Goal: Communication & Community: Answer question/provide support

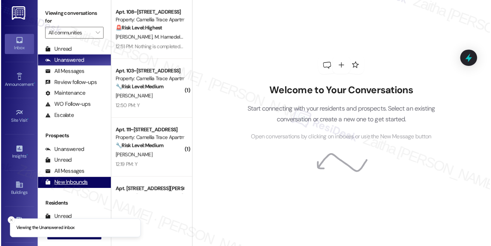
scroll to position [87, 0]
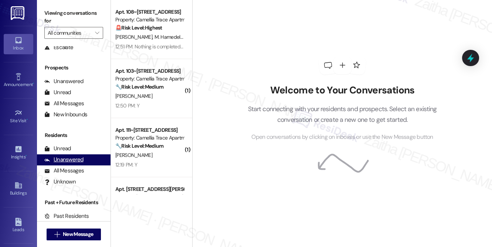
click at [67, 161] on div "Unanswered" at bounding box center [63, 160] width 39 height 8
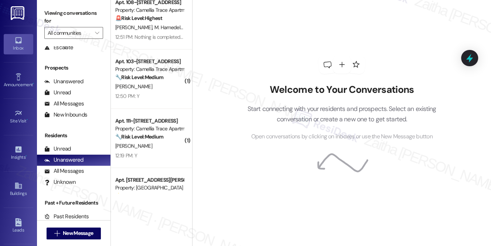
scroll to position [0, 0]
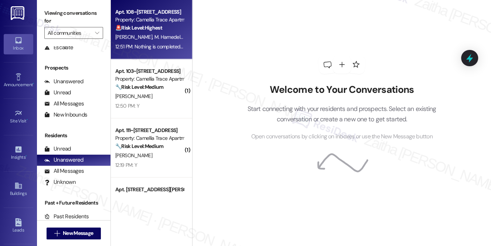
click at [176, 32] on div "Apt. 108~59, [STREET_ADDRESS] Property: Camellia Trace Apartments 🚨 Risk Level:…" at bounding box center [150, 19] width 70 height 25
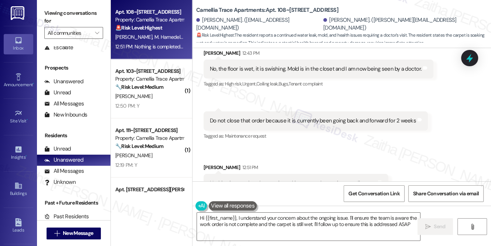
type textarea "Hi {{first_name}}, I understand your concern about the ongoing issue. I'll ensu…"
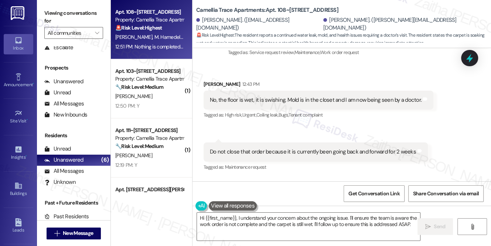
scroll to position [653, 0]
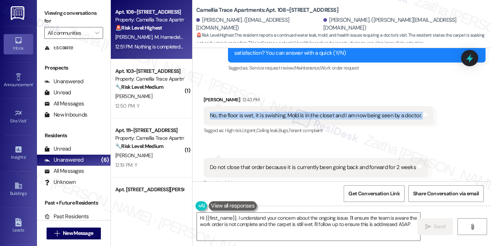
drag, startPoint x: 206, startPoint y: 105, endPoint x: 422, endPoint y: 112, distance: 215.7
click at [422, 112] on div "No, the floor is wet, it is swishing. Mold is in the closet and I am now being …" at bounding box center [319, 115] width 230 height 19
copy div "No, the floor is wet, it is swishing. Mold is in the closet and I am now being …"
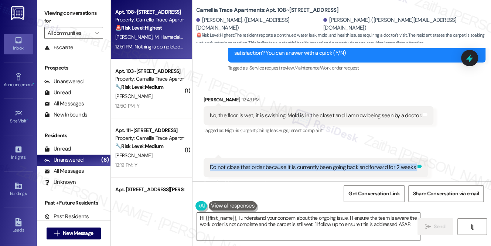
drag, startPoint x: 204, startPoint y: 157, endPoint x: 413, endPoint y: 163, distance: 209.3
click at [413, 163] on div "Do not close that order because it is currently been going back and forward for…" at bounding box center [316, 167] width 224 height 19
copy div "Do not close that order because it is currently been going back and forward for…"
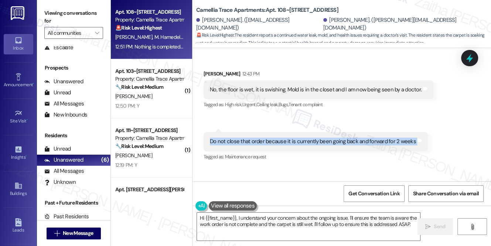
scroll to position [721, 0]
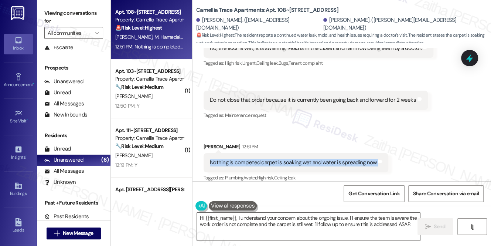
drag, startPoint x: 199, startPoint y: 156, endPoint x: 384, endPoint y: 160, distance: 185.3
click at [384, 160] on div "Received via SMS Marian Hamedella 12:43 PM No, the floor is wet, it is swishing…" at bounding box center [342, 100] width 299 height 177
copy div "Nothing is completed carpet is soaking wet and water is spreading now Tags and …"
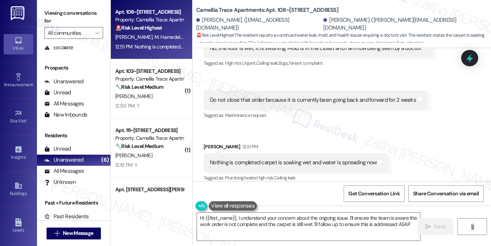
click at [367, 137] on div "Received via SMS Iva Matthews 12:51 PM Nothing is completed carpet is soaking w…" at bounding box center [296, 162] width 196 height 51
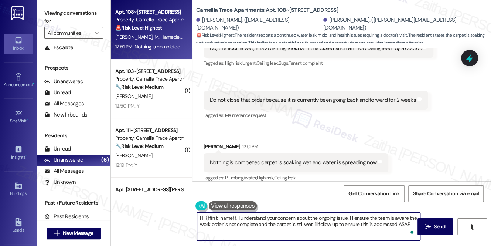
drag, startPoint x: 209, startPoint y: 217, endPoint x: 412, endPoint y: 223, distance: 203.4
click at [412, 223] on textarea "Hi {{first_name}}, I understand your concern about the ongoing issue. I'll ensu…" at bounding box center [308, 227] width 223 height 28
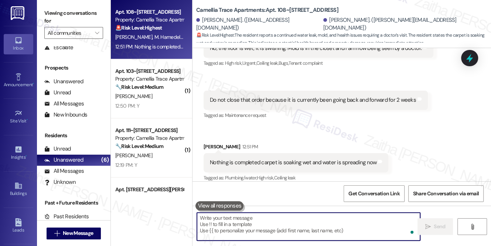
paste textarea "Thank you for letting me know. I’m very sorry to hear the issue is still ongoin…"
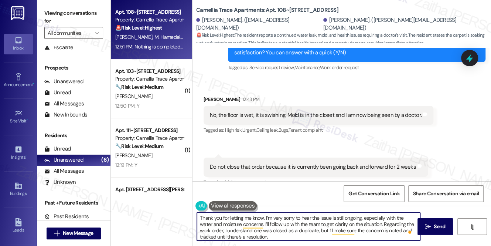
scroll to position [620, 0]
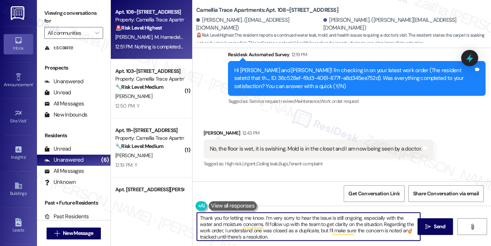
click at [209, 129] on div "Marian Hamedella 12:43 PM" at bounding box center [319, 134] width 230 height 10
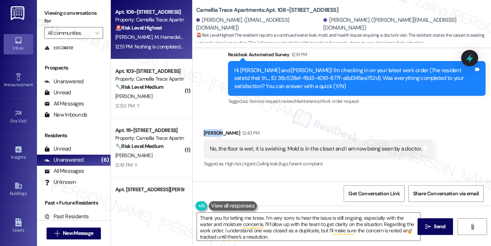
click at [209, 129] on div "Marian Hamedella 12:43 PM" at bounding box center [319, 134] width 230 height 10
copy div "Marian"
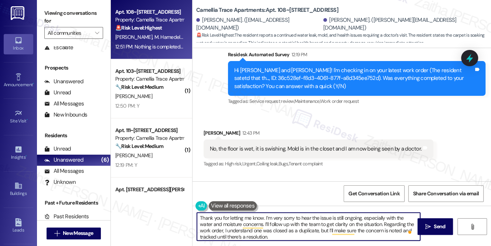
click at [264, 216] on textarea "Thank you for letting me know. I’m very sorry to hear the issue is still ongoin…" at bounding box center [308, 227] width 223 height 28
paste textarea "Marian"
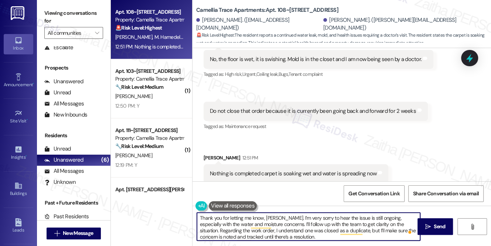
scroll to position [721, 0]
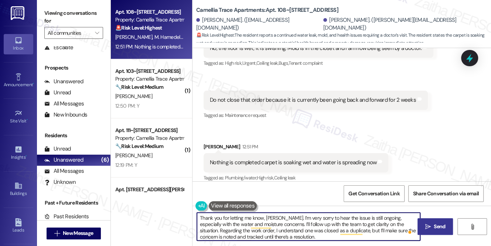
type textarea "Thank you for letting me know, Marian. I’m very sorry to hear the issue is stil…"
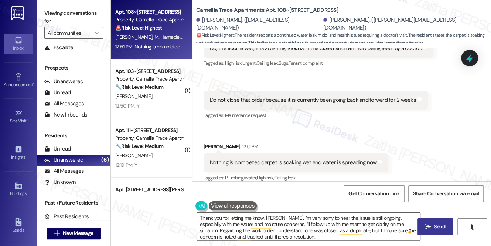
click at [443, 228] on span "Send" at bounding box center [439, 227] width 11 height 8
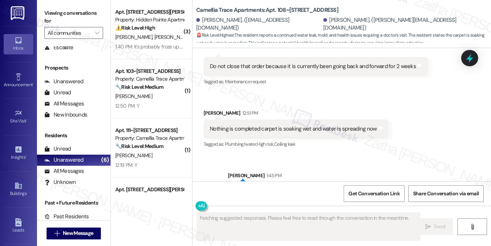
scroll to position [796, 0]
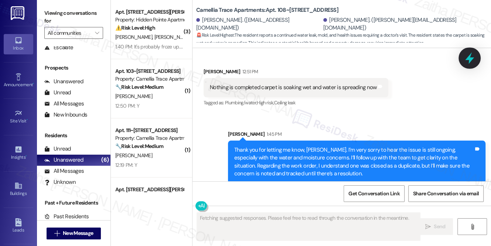
click at [470, 56] on icon at bounding box center [469, 57] width 9 height 11
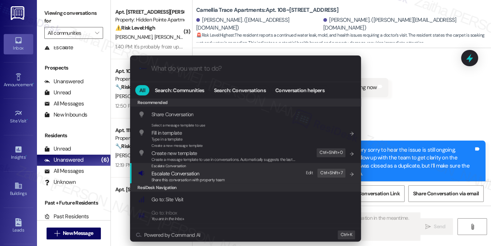
click at [179, 175] on span "Escalate Conversation" at bounding box center [176, 173] width 48 height 7
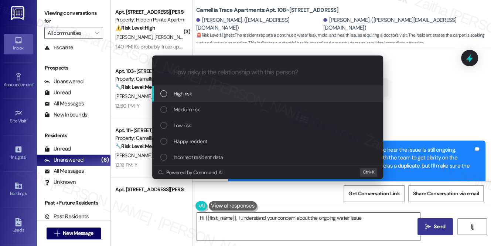
drag, startPoint x: 187, startPoint y: 93, endPoint x: 176, endPoint y: 72, distance: 24.0
click at [188, 93] on span "High risk" at bounding box center [183, 93] width 18 height 8
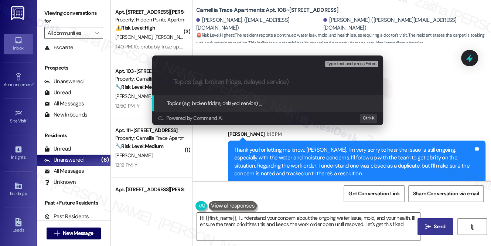
type textarea "Hi {{first_name}}, I understand your concern about the ongoing water issue, mol…"
click at [257, 84] on input "Topics (e.g. broken fridge, delayed service)" at bounding box center [273, 82] width 201 height 8
type input "F"
paste input "125507"
click at [223, 82] on input "Follow Up on WO 125507" at bounding box center [270, 82] width 195 height 8
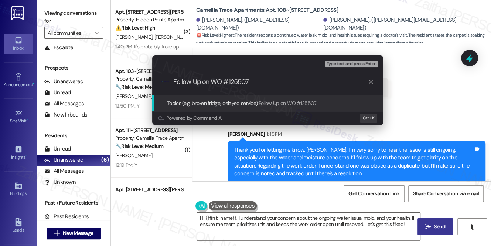
click at [262, 79] on input "Follow Up on WO #125507" at bounding box center [270, 82] width 195 height 8
paste input "Ongoing Water & Moisture Concern"
click at [253, 79] on input "Follow Up on WO #125507 -Ongoing Water & Moisture Concern" at bounding box center [270, 82] width 195 height 8
type input "Follow Up on WO #125507 - Ongoing Water & Moisture Concern"
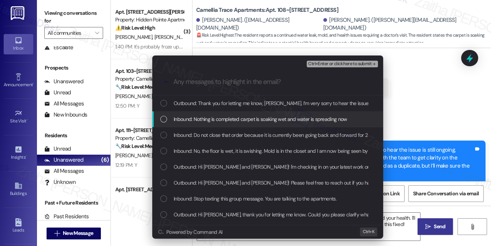
click at [244, 115] on span "Inbound: Nothing is completed carpet is soaking wet and water is spreading now" at bounding box center [260, 119] width 173 height 8
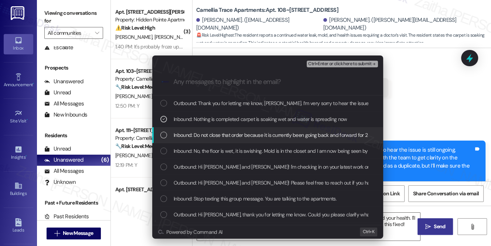
click at [248, 136] on span "Inbound: Do not close that order because it is currently been going back and fo…" at bounding box center [278, 135] width 209 height 8
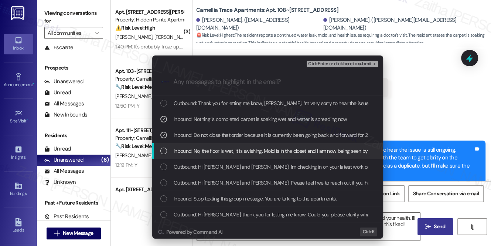
click at [248, 147] on span "Inbound: No, the floor is wet, it is swishing. Mold is in the closet and I am n…" at bounding box center [281, 151] width 214 height 8
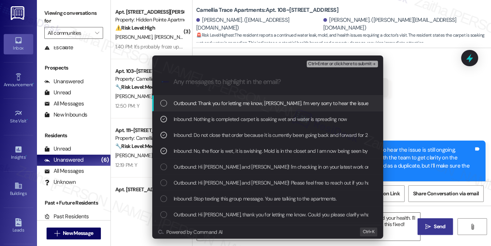
click at [331, 65] on span "Ctrl+Enter or click here to submit" at bounding box center [339, 63] width 63 height 5
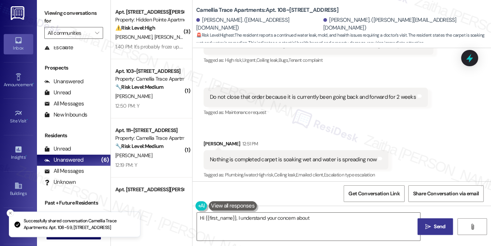
scroll to position [720, 0]
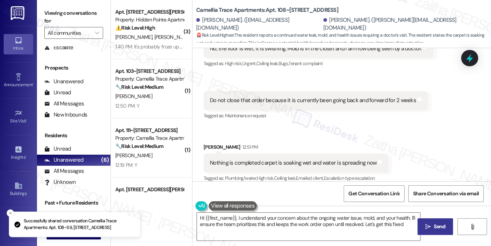
type textarea "Hi {{first_name}}, I understand your concern about the ongoing water issue, mol…"
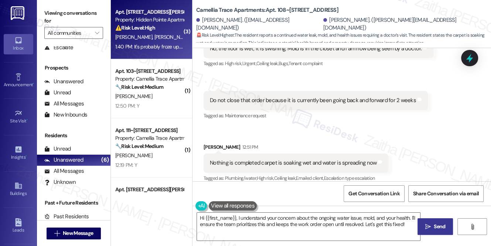
click at [169, 31] on div "⚠️ Risk Level: High The resident is requesting immediate attention to their AC …" at bounding box center [149, 28] width 68 height 8
type textarea "Hi {{first_name}}, I understand your concern about the ongoing water issue, mol…"
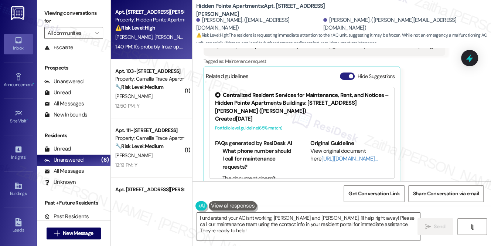
click at [345, 72] on button "Hide Suggestions" at bounding box center [347, 75] width 15 height 7
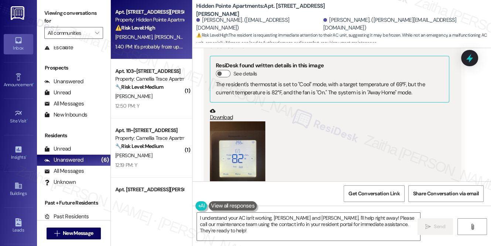
scroll to position [546, 0]
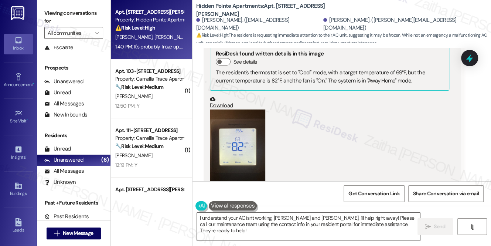
click at [237, 136] on button "Zoom image" at bounding box center [237, 146] width 55 height 74
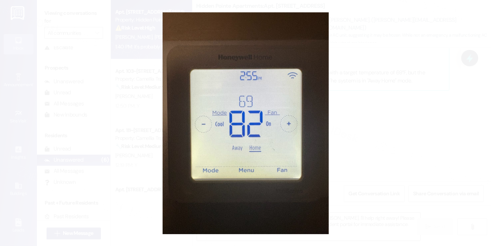
click at [356, 126] on button "Unzoom image" at bounding box center [245, 123] width 491 height 246
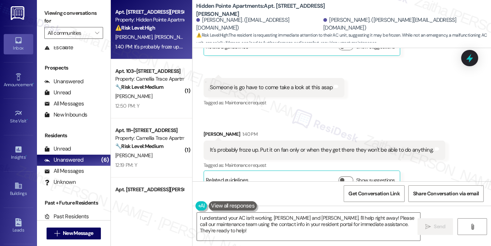
scroll to position [714, 0]
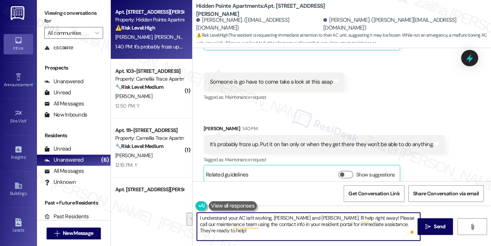
drag, startPoint x: 308, startPoint y: 216, endPoint x: 413, endPoint y: 225, distance: 104.6
click at [413, 225] on textarea "I understand your AC isn't working, Chad and Cory. I'll help right away! Please…" at bounding box center [308, 227] width 223 height 28
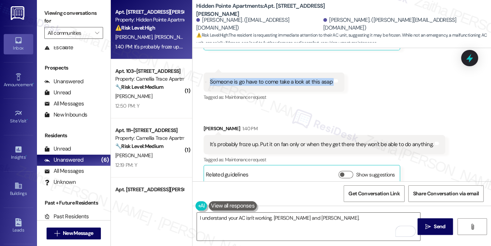
drag, startPoint x: 203, startPoint y: 70, endPoint x: 331, endPoint y: 79, distance: 128.7
click at [331, 79] on div "Received via SMS 1:39 PM Chad Muguira Question 1:39 PM Someone is go have to co…" at bounding box center [274, 87] width 152 height 41
copy div "Someone is go have to come take a look at this asap Tags and notes"
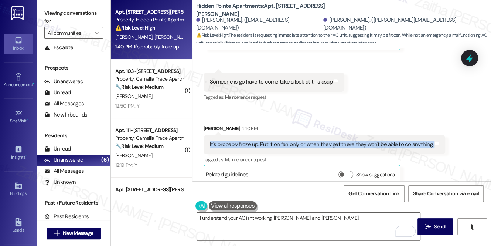
drag, startPoint x: 204, startPoint y: 134, endPoint x: 431, endPoint y: 141, distance: 226.7
click at [431, 141] on div "It's probably froze up. Put it on fan only or when they get there they won't be…" at bounding box center [325, 144] width 242 height 19
copy div "It's probably froze up. Put it on fan only or when they get there they won't be…"
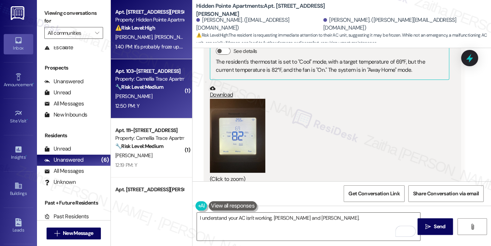
scroll to position [546, 0]
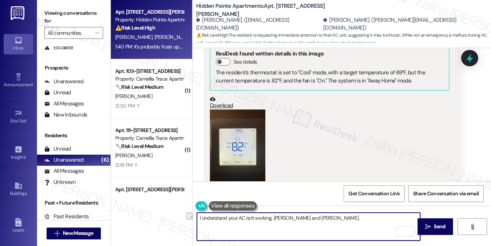
drag, startPoint x: 273, startPoint y: 218, endPoint x: 194, endPoint y: 217, distance: 78.8
click at [194, 217] on div "I understand your AC isn't working, Chad and Cory." at bounding box center [305, 226] width 224 height 28
click at [246, 223] on textarea "Hi Chad and Cory." at bounding box center [308, 227] width 223 height 28
paste textarea "I understand your AC isn't working,"
paste textarea "I’ll go ahead and submit a work order so maintenance can take a look at"
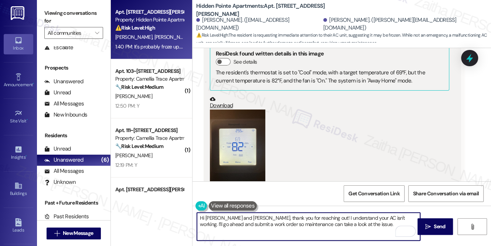
click at [352, 226] on textarea "Hi Chad and Cory, thank you for reaching out! I understand your AC isn't workin…" at bounding box center [308, 227] width 223 height 28
paste textarea "Do we have your permission to enter during your absence? Do you have pets that …"
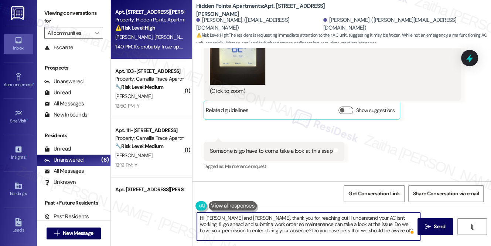
scroll to position [647, 0]
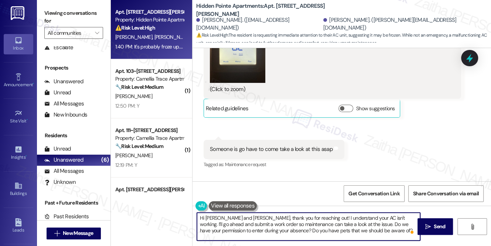
click at [369, 217] on textarea "Hi Chad and Cory, thank you for reaching out! I understand your AC isn't workin…" at bounding box center [308, 227] width 223 height 28
type textarea "Hi Chad and Cory, thank you for reaching out! I understand your AC isn't workin…"
drag, startPoint x: 337, startPoint y: 217, endPoint x: 388, endPoint y: 214, distance: 50.7
click at [388, 214] on textarea "Hi Chad and Cory, thank you for reaching out! I understand your AC isn't workin…" at bounding box center [308, 227] width 223 height 28
click at [331, 219] on textarea "Hi Chad and Cory, thank you for reaching out! I understand your AC isn't workin…" at bounding box center [308, 227] width 223 height 28
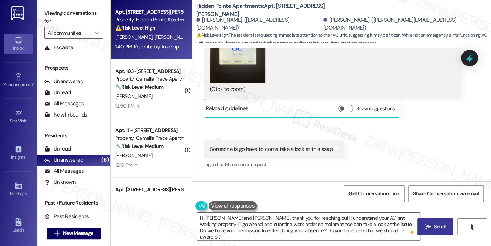
click at [433, 227] on span "Send" at bounding box center [440, 227] width 14 height 8
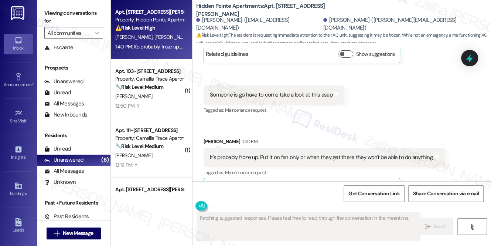
scroll to position [714, 0]
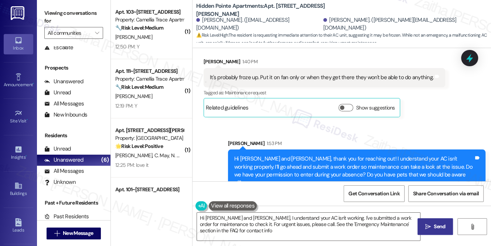
type textarea "Hi Chad and Cory, I understand your AC isn't working. I've submitted a work ord…"
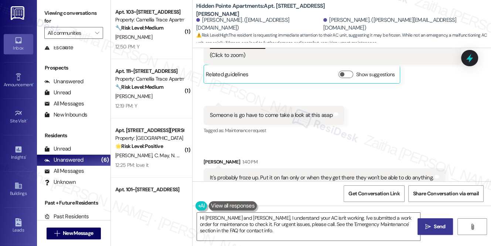
scroll to position [647, 0]
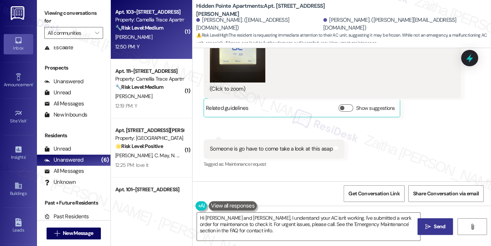
click at [151, 44] on div "12:50 PM: Y 12:50 PM: Y" at bounding box center [150, 46] width 70 height 9
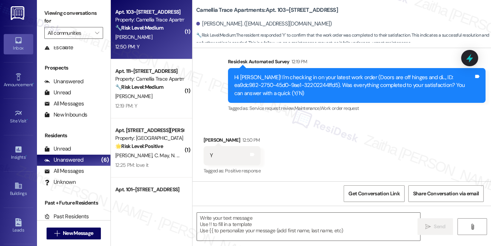
type textarea "Fetching suggested responses. Please feel free to read through the conversation…"
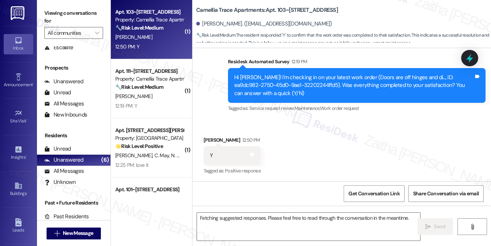
scroll to position [143, 0]
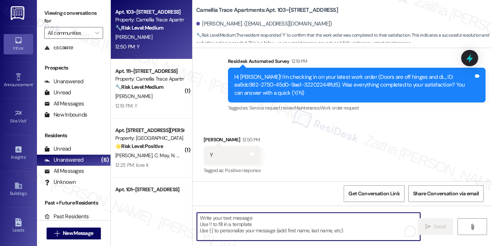
click at [263, 224] on textarea "To enrich screen reader interactions, please activate Accessibility in Grammarl…" at bounding box center [308, 227] width 223 height 28
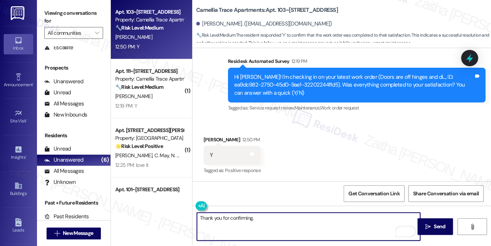
click at [211, 138] on div "Carnesha Collier 12:50 PM" at bounding box center [232, 141] width 57 height 10
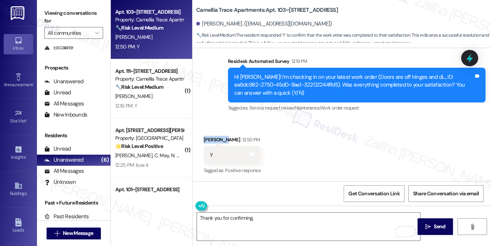
click at [210, 138] on div "Carnesha Collier 12:50 PM" at bounding box center [232, 141] width 57 height 10
copy div "Carnesha"
click at [270, 220] on textarea "Thank you for confirming," at bounding box center [308, 227] width 223 height 28
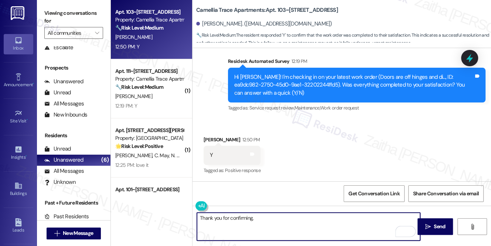
paste textarea "Carnesha"
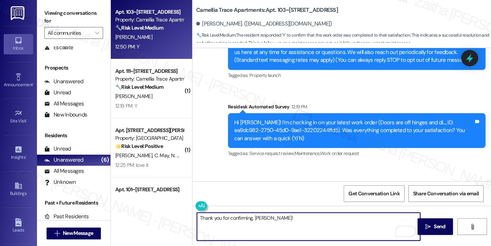
scroll to position [143, 0]
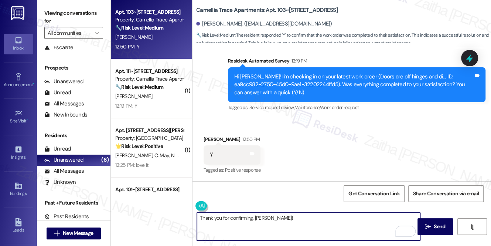
paste textarea "I'm happy the work order was completed to your satisfaction! We'd also love to …"
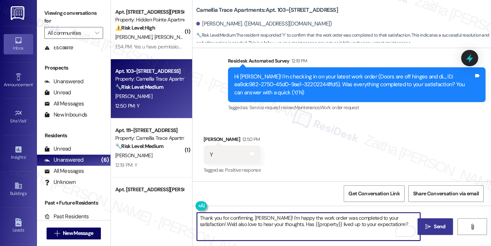
type textarea "Thank you for confirming, Carnesha! I'm happy the work order was completed to y…"
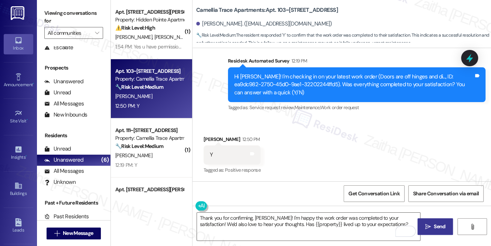
click at [436, 224] on span "Send" at bounding box center [439, 227] width 11 height 8
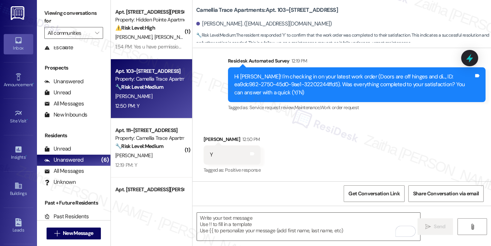
scroll to position [143, 0]
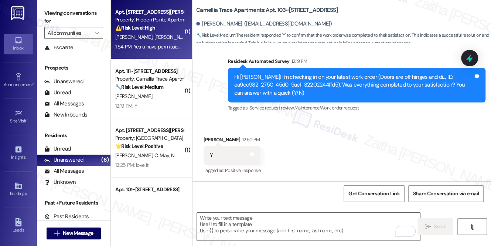
click at [165, 33] on div "C. Brown C. Muguira" at bounding box center [150, 37] width 70 height 9
type textarea "Fetching suggested responses. Please feel free to read through the conversation…"
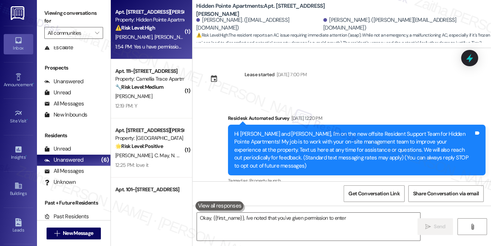
scroll to position [854, 0]
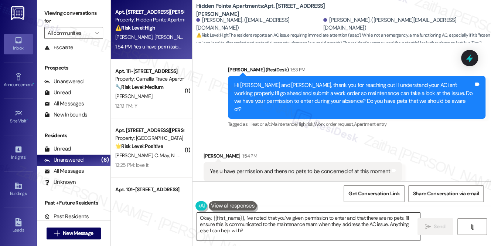
click at [205, 217] on textarea "Okay, {{first_name}}, I've noted that you've given permission to enter and that…" at bounding box center [308, 227] width 223 height 28
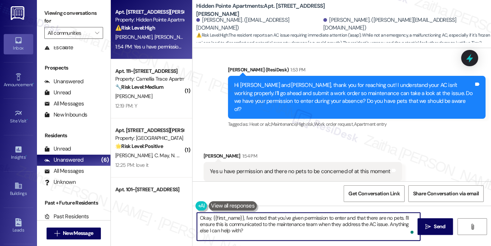
click at [205, 217] on textarea "Okay, {{first_name}}, I've noted that you've given permission to enter and that…" at bounding box center [308, 227] width 223 height 28
drag, startPoint x: 287, startPoint y: 217, endPoint x: 259, endPoint y: 212, distance: 28.2
click at [255, 218] on textarea "Thank you for confirming, {{first_name}}, I've noted that you've given permissi…" at bounding box center [308, 227] width 223 height 28
drag, startPoint x: 198, startPoint y: 224, endPoint x: 340, endPoint y: 224, distance: 142.3
click at [340, 224] on textarea "Thank you for confirming. I've noted that you've given permission to enter and …" at bounding box center [308, 227] width 223 height 28
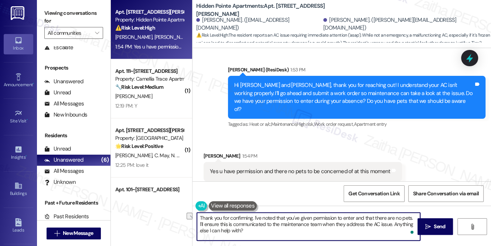
click at [259, 230] on textarea "Thank you for confirming. I've noted that you've given permission to enter and …" at bounding box center [308, 227] width 223 height 28
type textarea "Thank you for confirming. I've noted that you've given permission to enter and …"
click at [440, 225] on span "Send" at bounding box center [439, 227] width 11 height 8
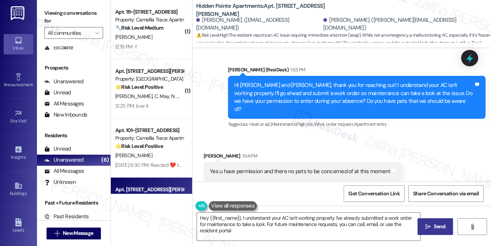
type textarea "Hey {{first_name}}, I understand your AC isn't working properly. I've already s…"
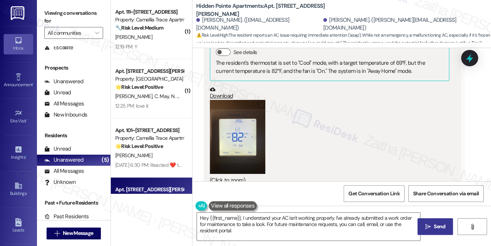
scroll to position [552, 0]
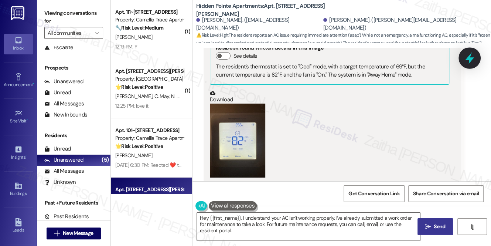
click at [466, 60] on icon at bounding box center [469, 57] width 9 height 11
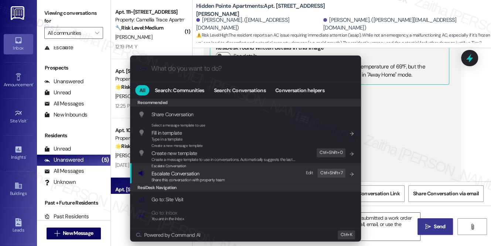
click at [176, 170] on span "Escalate Conversation" at bounding box center [176, 173] width 48 height 7
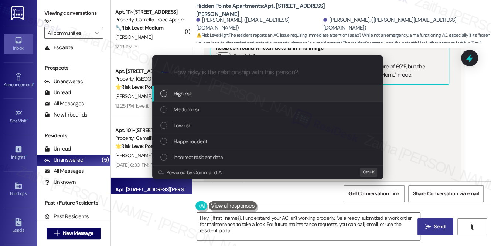
click at [191, 88] on div "High risk" at bounding box center [267, 94] width 231 height 16
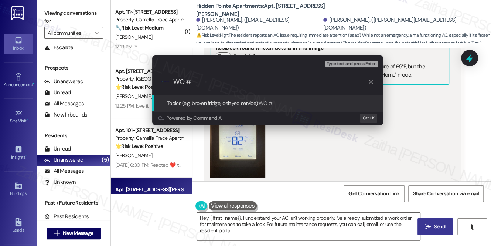
paste input "125635"
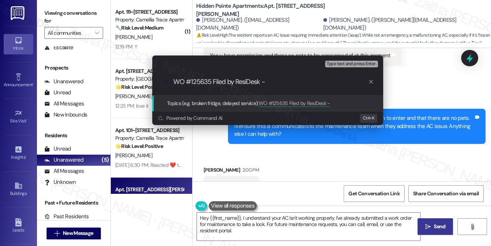
scroll to position [973, 0]
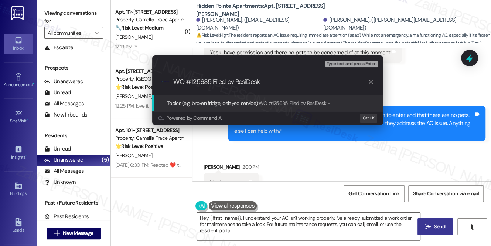
paste input "AC Not Working Properly – Possible Freeze-Up"
click at [315, 81] on input "WO #125635 Filed by ResiDesk - AC Not Working Properly – Possible Freeze-Up" at bounding box center [270, 82] width 195 height 8
drag, startPoint x: 308, startPoint y: 81, endPoint x: 379, endPoint y: 86, distance: 71.1
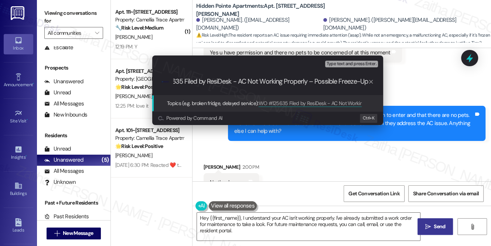
click at [377, 87] on div ".cls-1{fill:#0a055f;}.cls-2{fill:#0cc4c4;} resideskLogoBlueOrange WO #125635 Fi…" at bounding box center [267, 82] width 231 height 26
type input "WO #125635 Filed by ResiDesk - AC Not Working Properly"
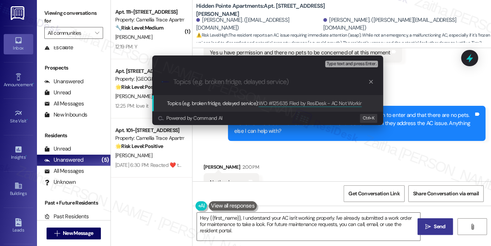
scroll to position [0, 0]
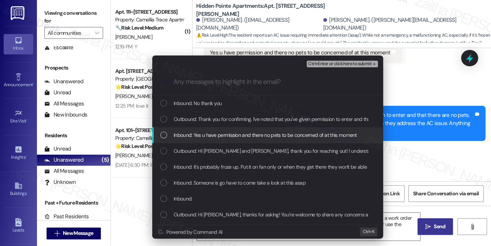
click at [271, 136] on span "Inbound: Yes u have permission and there no pets to be concerned of at this mom…" at bounding box center [265, 135] width 183 height 8
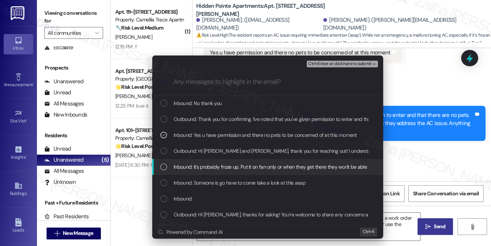
click at [260, 161] on div "Inbound: It's probably froze up. Put it on fan only or when they get there they…" at bounding box center [267, 167] width 231 height 16
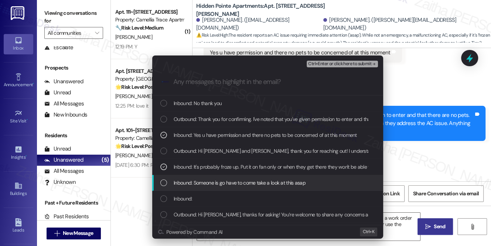
click at [251, 180] on span "Inbound: Someone is go have to come take a look at this asap" at bounding box center [240, 183] width 132 height 8
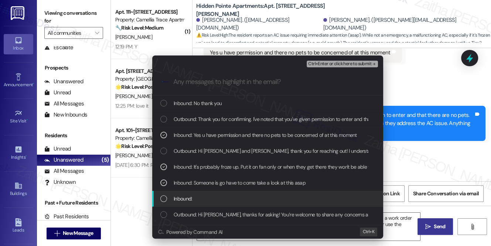
click at [241, 194] on div "Inbound:" at bounding box center [268, 198] width 216 height 8
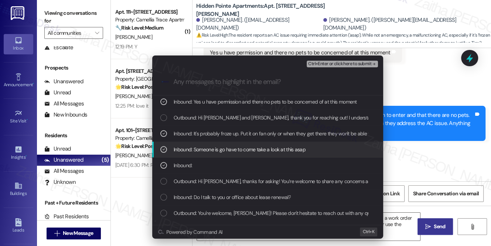
scroll to position [33, 0]
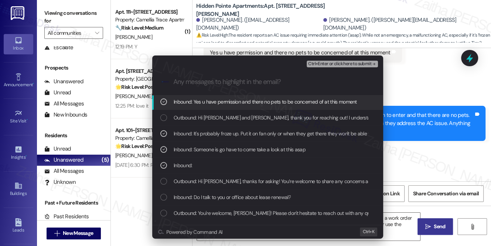
click at [341, 64] on span "Ctrl+Enter or click here to submit" at bounding box center [339, 63] width 63 height 5
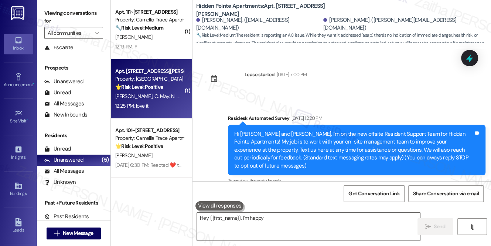
scroll to position [1003, 0]
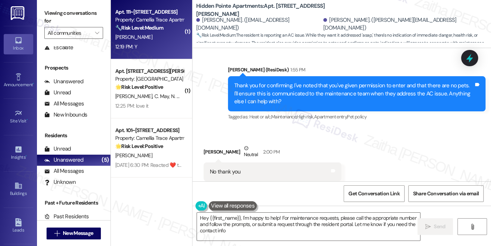
type textarea "Hey {{first_name}}, I'm happy to help! For maintenance requests, please call th…"
click at [146, 43] on div "12:19 PM: Y 12:19 PM: Y" at bounding box center [150, 46] width 70 height 9
type textarea "Hey {{first_name}}, I'm happy to help! For maintenance requests, please call th…"
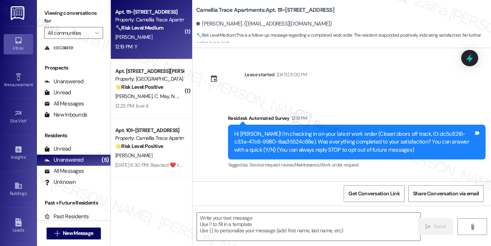
scroll to position [57, 0]
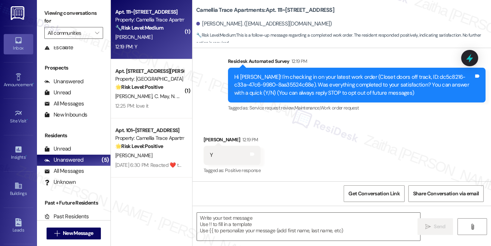
type textarea "Fetching suggested responses. Please feel free to read through the conversation…"
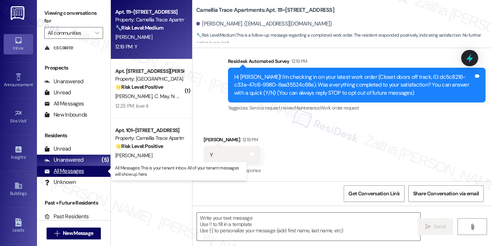
click at [68, 171] on div "All Messages" at bounding box center [64, 171] width 40 height 8
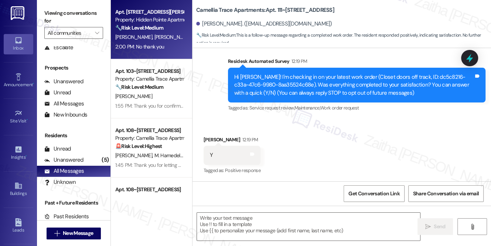
type textarea "Fetching suggested responses. Please feel free to read through the conversation…"
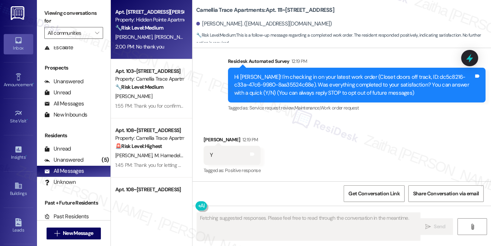
click at [149, 51] on div "Apt. J11, 11850 Wentling Ave. Property: Hidden Pointe Apartments 🔧 Risk Level: …" at bounding box center [151, 29] width 81 height 59
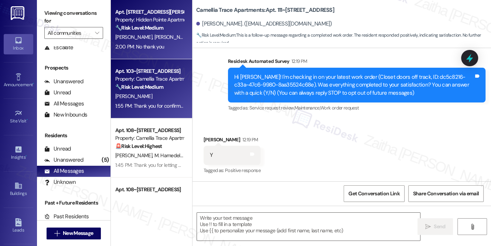
type textarea "Fetching suggested responses. Please feel free to read through the conversation…"
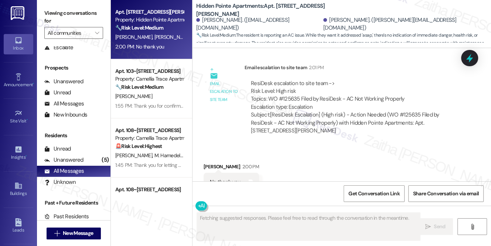
scroll to position [1153, 0]
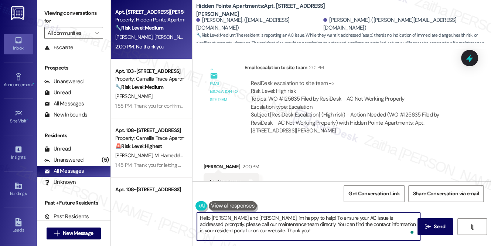
drag, startPoint x: 200, startPoint y: 217, endPoint x: 257, endPoint y: 230, distance: 58.5
click at [256, 233] on textarea "Hello Chad and Cory, I'm happy to help! To ensure your AC issue is addressed pr…" at bounding box center [308, 227] width 223 height 28
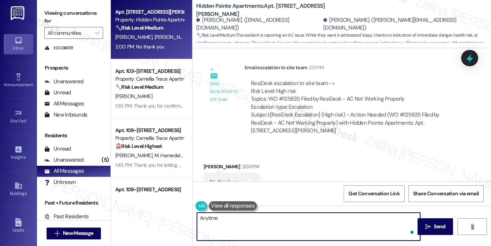
type textarea "Anytime!"
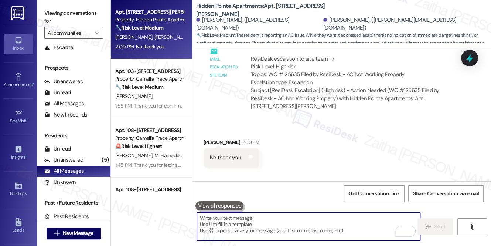
scroll to position [1205, 0]
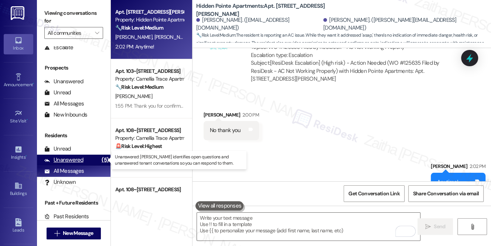
click at [80, 159] on div "Unanswered" at bounding box center [63, 160] width 39 height 8
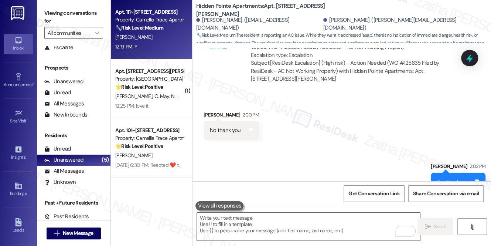
click at [153, 47] on div "12:19 PM: Y 12:19 PM: Y" at bounding box center [150, 46] width 70 height 9
type textarea "Fetching suggested responses. Please feel free to read through the conversation…"
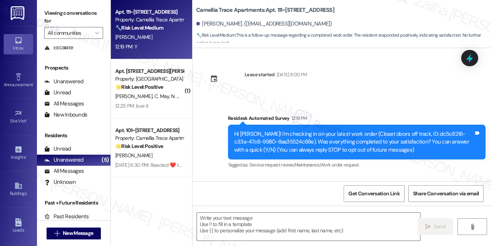
scroll to position [57, 0]
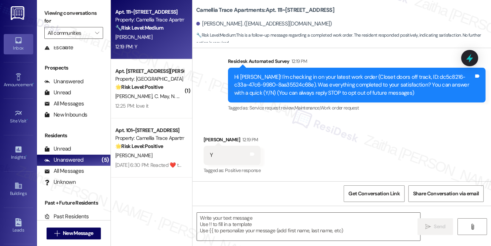
type textarea "Fetching suggested responses. Please feel free to read through the conversation…"
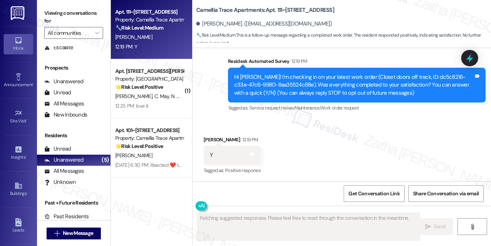
drag, startPoint x: 153, startPoint y: 47, endPoint x: 326, endPoint y: 126, distance: 190.1
click at [326, 126] on div "Received via SMS Mykel Green 12:19 PM Y Tags and notes Tagged as: Positive resp…" at bounding box center [342, 150] width 299 height 62
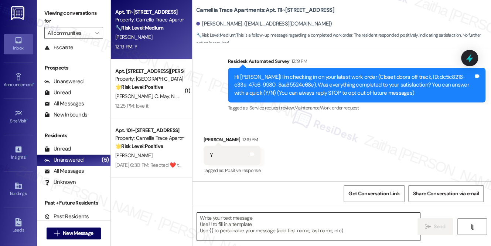
click at [221, 222] on textarea at bounding box center [308, 227] width 223 height 28
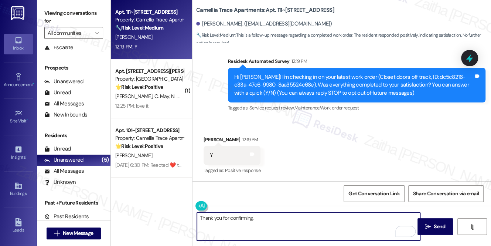
click at [208, 139] on div "Mykel Green 12:19 PM" at bounding box center [232, 141] width 57 height 10
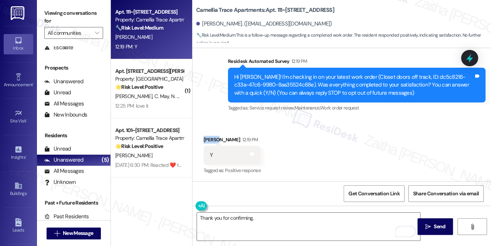
click at [208, 139] on div "Mykel Green 12:19 PM" at bounding box center [232, 141] width 57 height 10
copy div "Mykel"
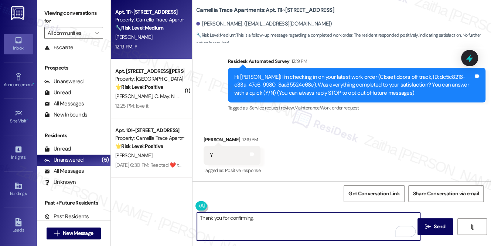
click at [267, 214] on textarea "Thank you for confirming," at bounding box center [308, 227] width 223 height 28
paste textarea "Mykel"
type textarea "Thank you for confirming, [PERSON_NAME]!"
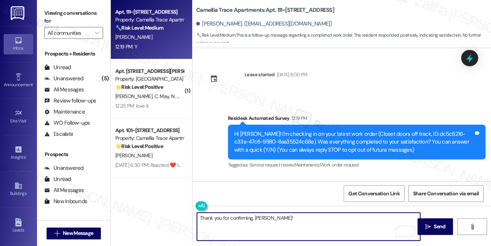
scroll to position [57, 0]
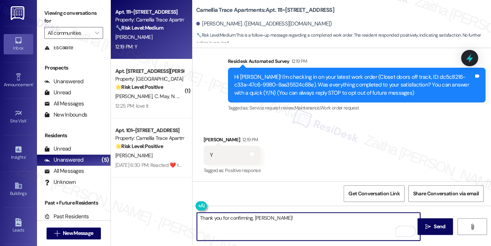
paste textarea "I'm happy the work order was completed to your satisfaction! We'd also love to …"
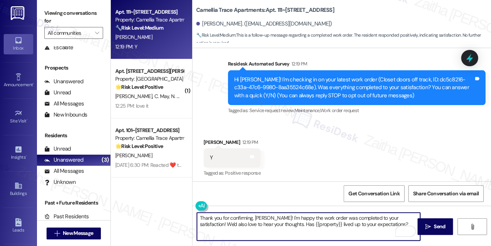
scroll to position [57, 0]
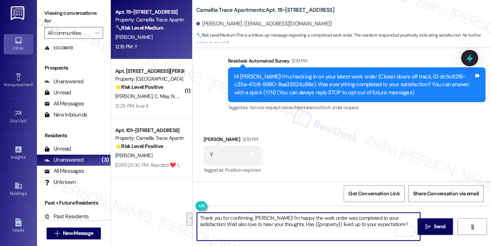
drag, startPoint x: 402, startPoint y: 215, endPoint x: 401, endPoint y: 222, distance: 7.4
click at [401, 222] on textarea "Thank you for confirming, [PERSON_NAME]! I'm happy the work order was completed…" at bounding box center [308, 227] width 223 height 28
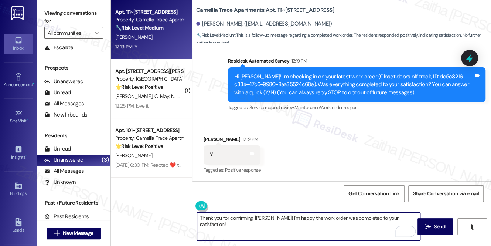
paste textarea "We would love to hear your honest feedback. How would you rate your overall sat…"
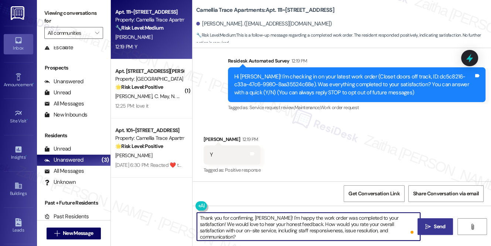
type textarea "Thank you for confirming, [PERSON_NAME]! I'm happy the work order was completed…"
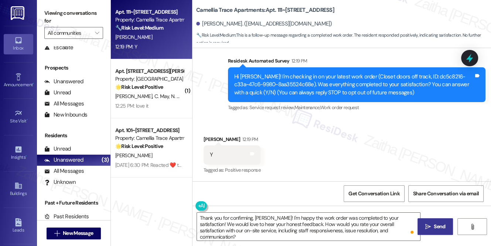
click at [436, 223] on span "Send" at bounding box center [439, 227] width 11 height 8
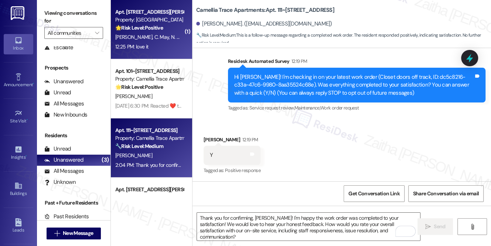
click at [175, 47] on div "12:25 PM: love it 12:25 PM: love it" at bounding box center [150, 46] width 70 height 9
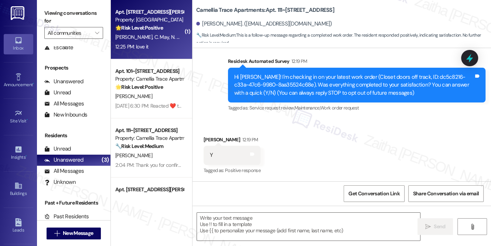
type textarea "Fetching suggested responses. Please feel free to read through the conversation…"
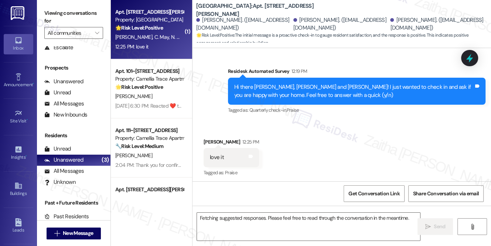
scroll to position [143, 0]
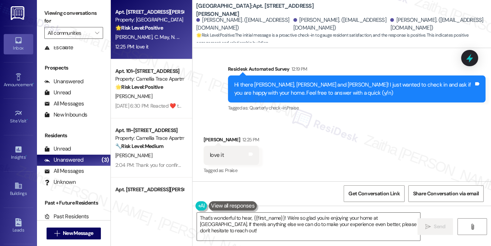
click at [207, 139] on div "[PERSON_NAME] 12:25 PM" at bounding box center [231, 141] width 55 height 10
copy div "[PERSON_NAME]"
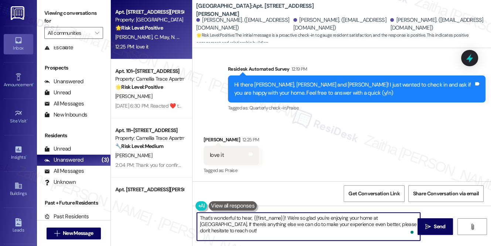
drag, startPoint x: 254, startPoint y: 217, endPoint x: 270, endPoint y: 234, distance: 23.3
click at [270, 234] on textarea "That's wonderful to hear, {{first_name}}! We're so glad you're enjoying your ho…" at bounding box center [308, 227] width 223 height 28
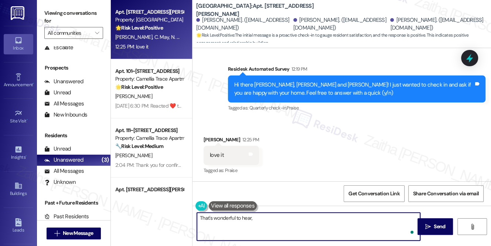
paste textarea "[PERSON_NAME]"
paste textarea "If it’s not too much trouble, would you kindly consider sharing your feedback i…"
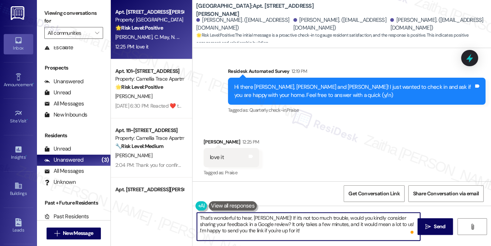
scroll to position [143, 0]
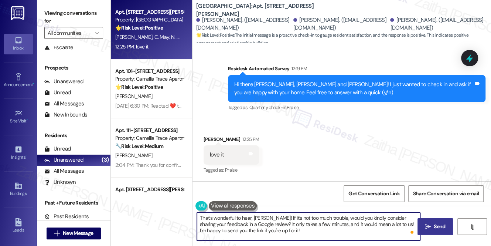
type textarea "That's wonderful to hear, [PERSON_NAME]! If it’s not too much trouble, would yo…"
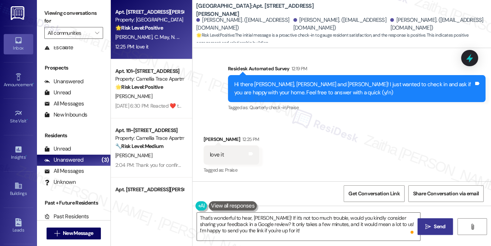
click at [424, 227] on span " Send" at bounding box center [435, 227] width 23 height 8
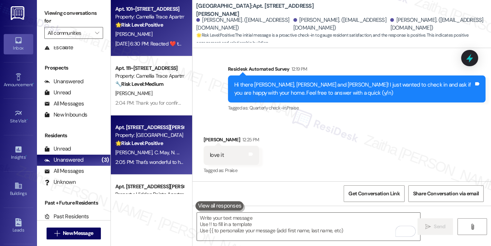
scroll to position [0, 0]
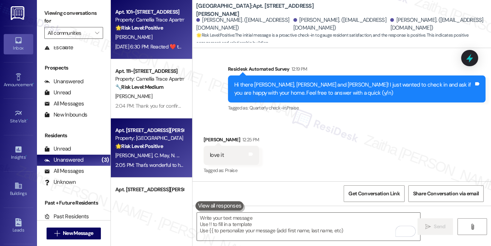
click at [168, 26] on div "🌟 Risk Level: Positive The resident is expressing positive sentiment and gratit…" at bounding box center [149, 28] width 68 height 8
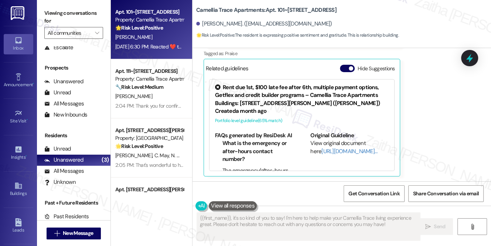
scroll to position [18, 0]
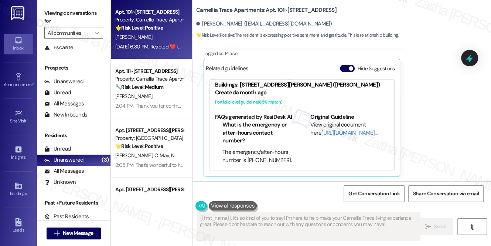
click at [342, 66] on button "Hide Suggestions" at bounding box center [347, 68] width 15 height 7
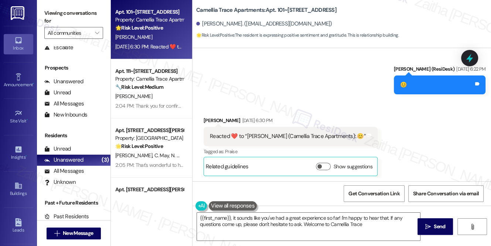
type textarea "{{first_name}}, it sounds like you've had a great experience so far! I'm happy …"
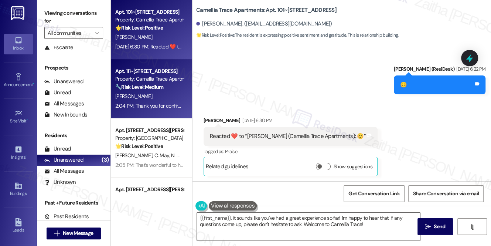
click at [152, 109] on div "2:04 PM: Thank you for confirming, [PERSON_NAME]! I'm happy the work order was …" at bounding box center [435, 105] width 640 height 7
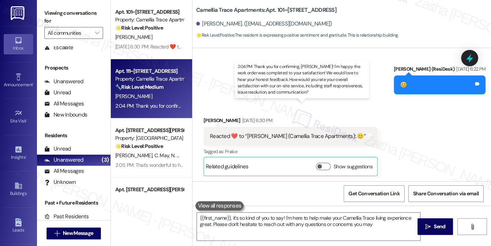
scroll to position [136, 0]
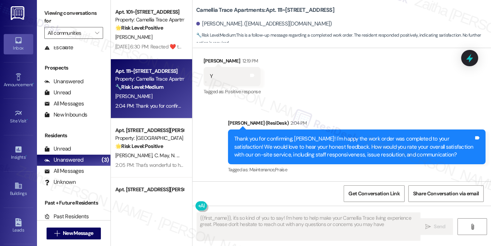
type textarea "{{first_name}}, it's so kind of you to say! I'm here to help make your Camellia…"
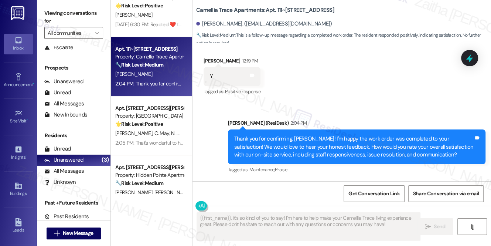
scroll to position [33, 0]
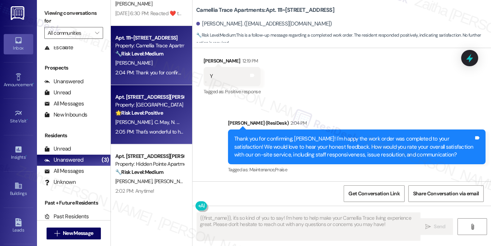
click at [165, 125] on div "[PERSON_NAME] C. May N. May" at bounding box center [150, 122] width 70 height 9
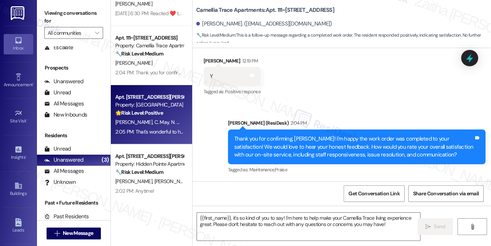
type textarea "Fetching suggested responses. Please feel free to read through the conversation…"
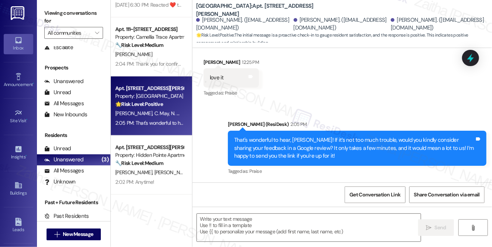
scroll to position [41, 0]
